Goal: Book appointment/travel/reservation

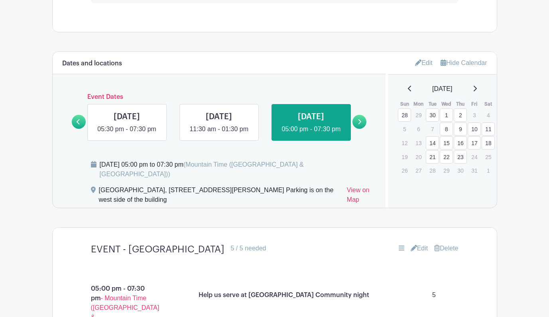
scroll to position [485, 0]
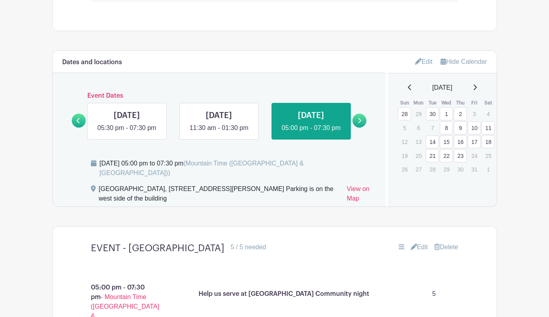
click at [461, 155] on link "23" at bounding box center [460, 155] width 13 height 13
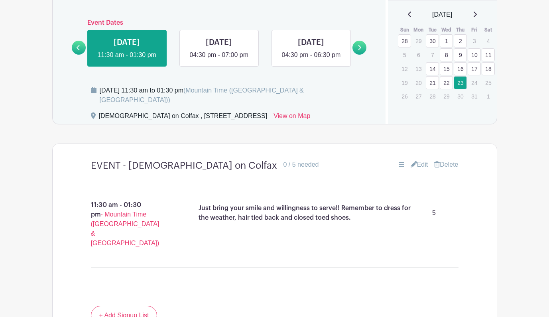
scroll to position [538, 0]
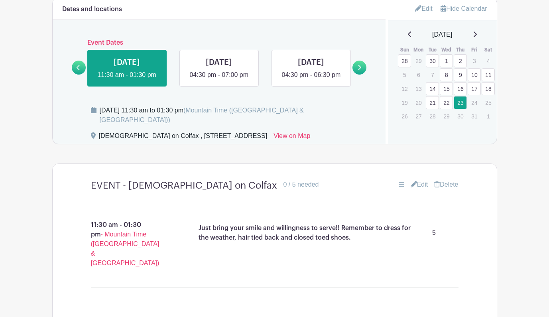
click at [461, 101] on link "23" at bounding box center [460, 102] width 13 height 13
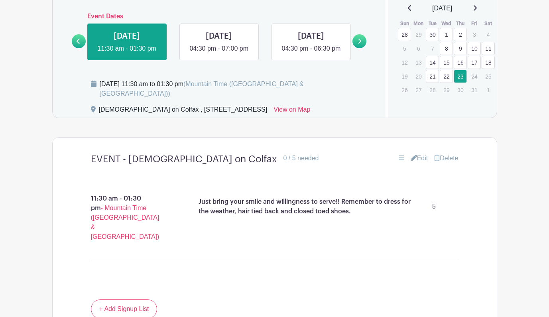
scroll to position [558, 0]
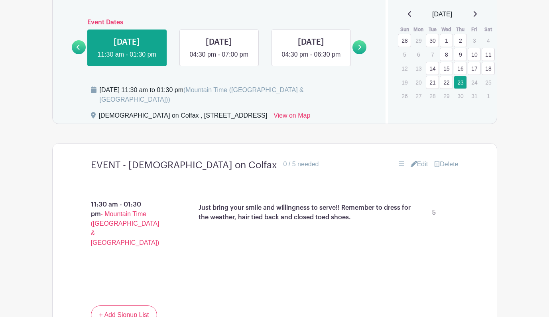
click at [461, 69] on link "16" at bounding box center [460, 68] width 13 height 13
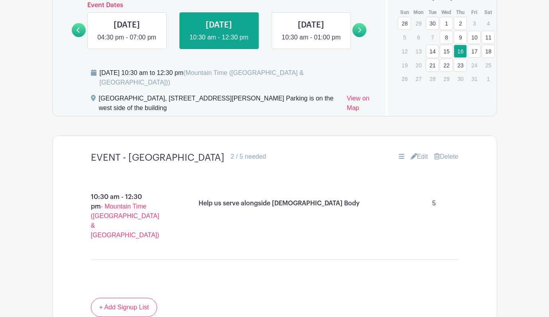
scroll to position [589, 0]
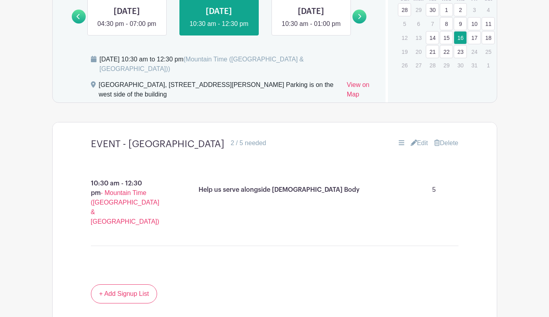
click at [252, 147] on div "2 / 5 needed" at bounding box center [248, 143] width 35 height 10
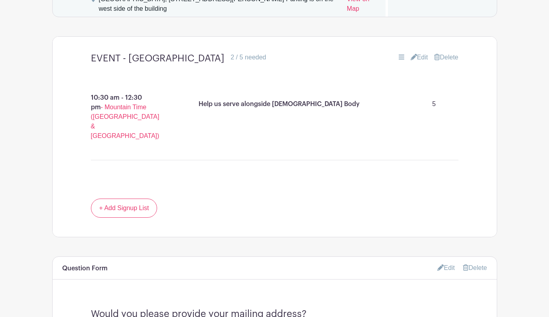
scroll to position [674, 0]
click at [234, 62] on div "2 / 5 needed" at bounding box center [248, 58] width 35 height 10
click at [269, 109] on p "Help us serve alongside [DEMOGRAPHIC_DATA] Body" at bounding box center [279, 105] width 161 height 10
click at [181, 62] on h4 "EVENT - [GEOGRAPHIC_DATA]" at bounding box center [158, 59] width 134 height 12
click at [417, 59] on link "Edit" at bounding box center [420, 58] width 18 height 10
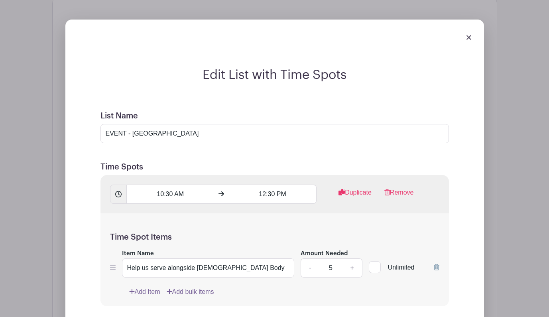
scroll to position [723, 0]
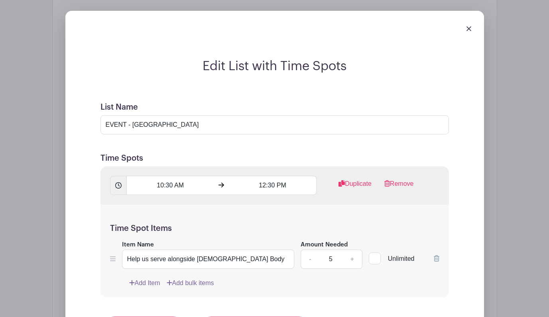
click at [470, 31] on img at bounding box center [468, 28] width 5 height 5
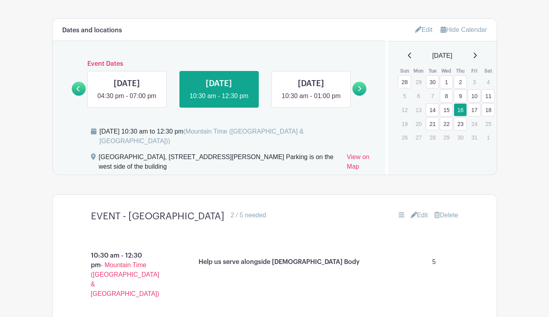
scroll to position [515, 0]
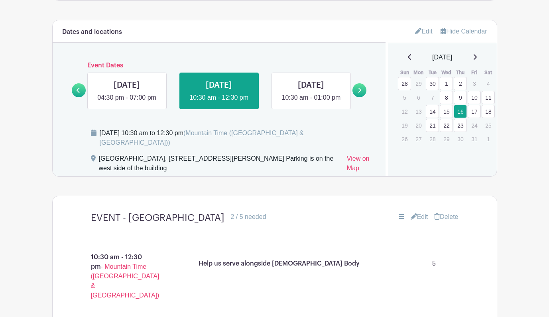
click at [462, 112] on link "16" at bounding box center [460, 111] width 13 height 13
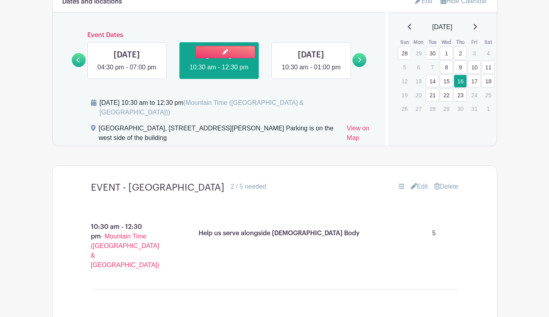
scroll to position [547, 0]
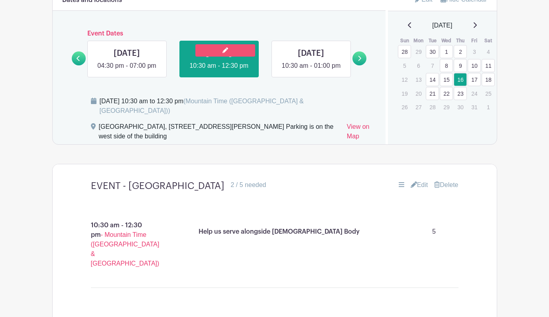
click at [232, 50] on link at bounding box center [225, 50] width 60 height 12
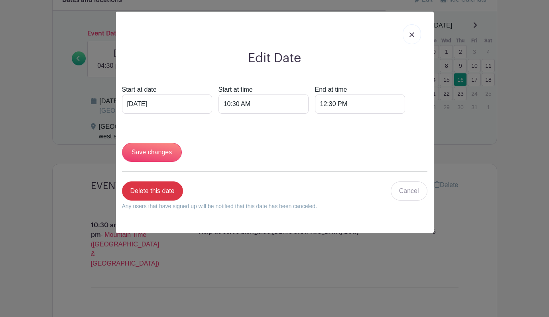
click at [413, 33] on img at bounding box center [411, 34] width 5 height 5
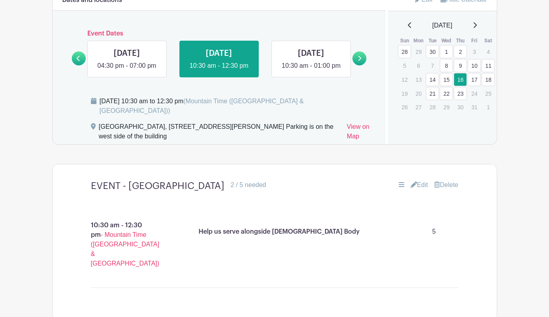
click at [460, 67] on link "9" at bounding box center [460, 65] width 13 height 13
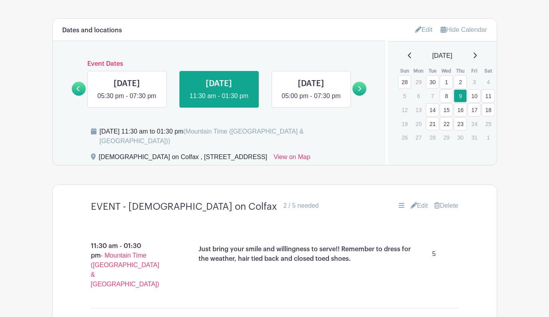
scroll to position [530, 0]
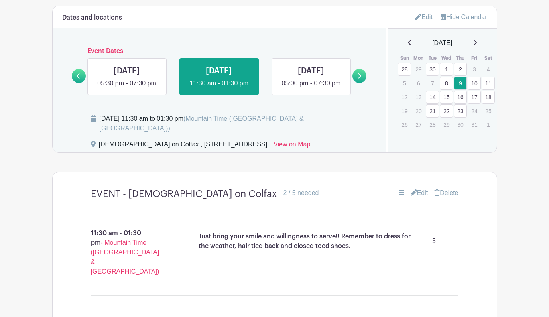
click at [460, 83] on link "9" at bounding box center [460, 83] width 13 height 13
click at [459, 98] on link "16" at bounding box center [460, 96] width 13 height 13
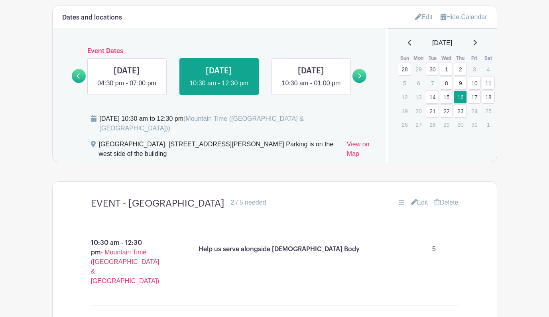
click at [446, 126] on p "29" at bounding box center [446, 124] width 13 height 12
